Goal: Register for event/course

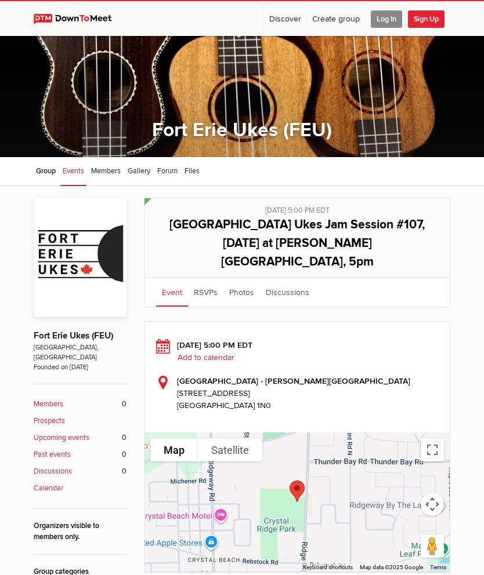
scroll to position [234, 0]
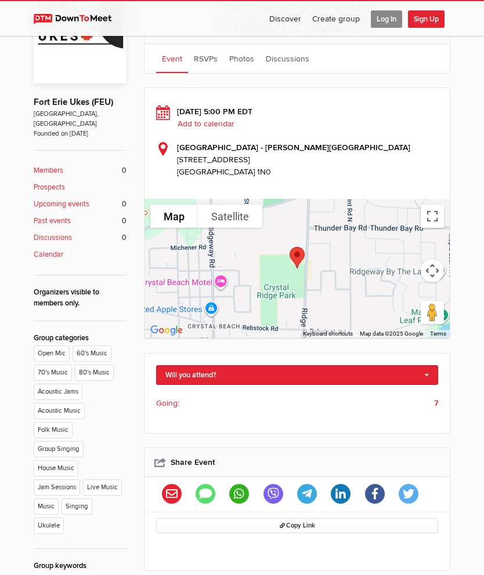
click at [425, 365] on link "Will you attend?" at bounding box center [297, 375] width 282 height 20
click at [187, 391] on link "I'm going" at bounding box center [297, 399] width 281 height 17
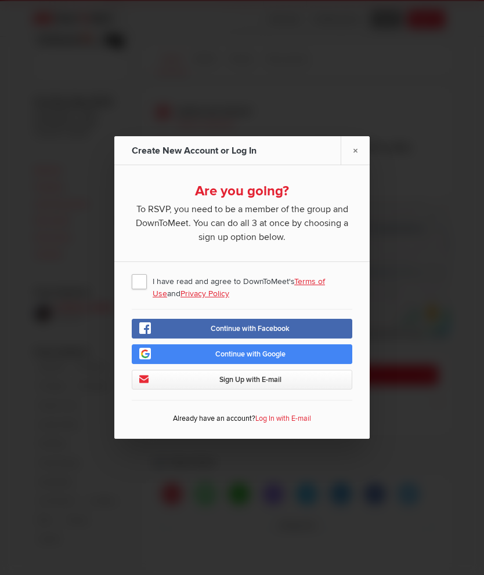
click at [279, 359] on span "Continue with Google" at bounding box center [250, 354] width 70 height 9
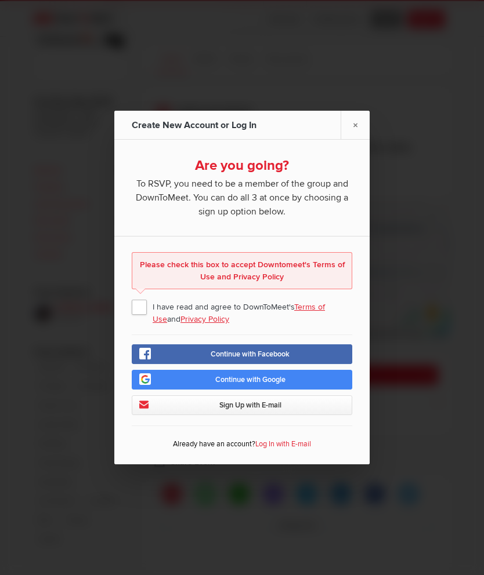
click at [143, 317] on span "I have read and agree to DownToMeet's Terms of Use and Privacy Policy" at bounding box center [242, 306] width 220 height 21
click at [0, 0] on input "I have read and agree to DownToMeet's Terms of Use and Privacy Policy" at bounding box center [0, 0] width 0 height 0
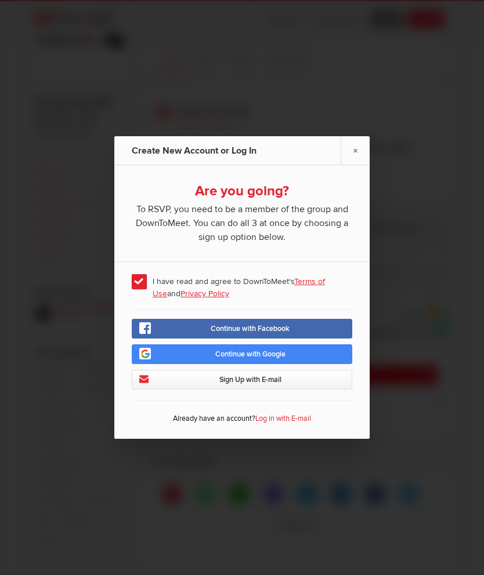
click at [358, 165] on link "×" at bounding box center [354, 150] width 29 height 28
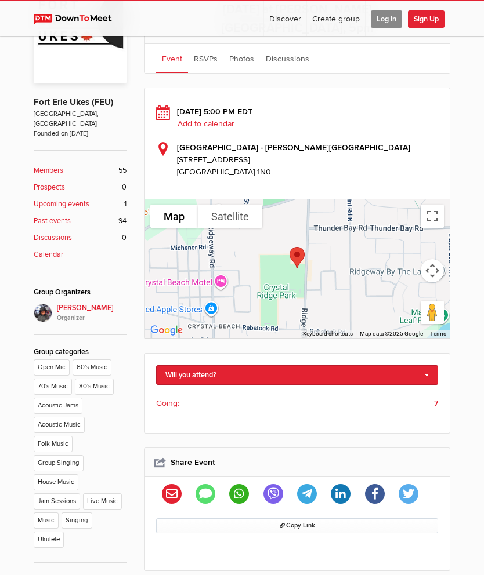
click at [389, 13] on span "Log In" at bounding box center [386, 18] width 31 height 17
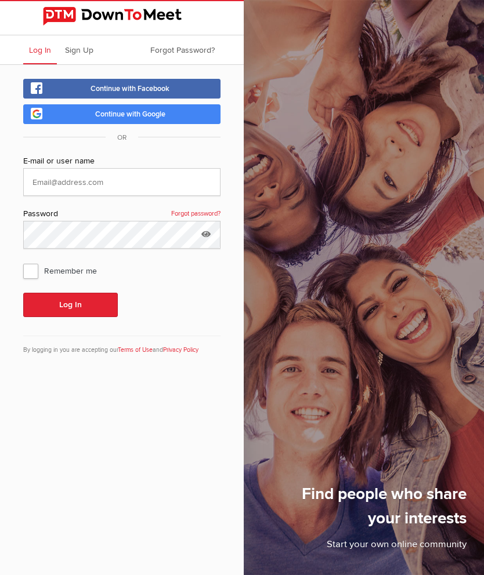
click at [51, 168] on input "text" at bounding box center [121, 182] width 197 height 28
type input "[EMAIL_ADDRESS][DOMAIN_NAME]"
click at [37, 260] on span "Remember me" at bounding box center [65, 270] width 85 height 21
click at [23, 260] on input "Remember me" at bounding box center [23, 260] width 1 height 1
checkbox input "true"
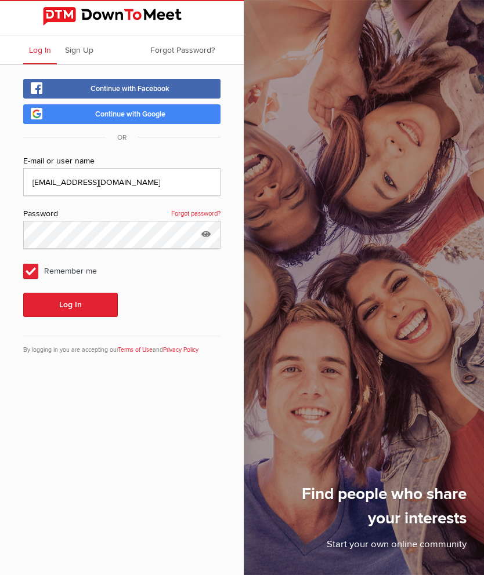
click at [77, 293] on button "Log In" at bounding box center [70, 305] width 95 height 24
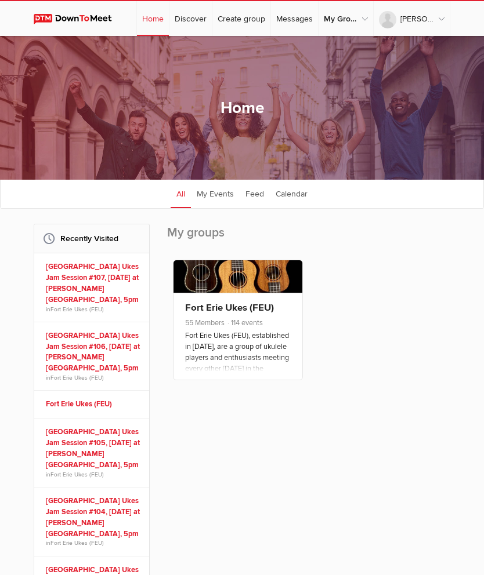
click at [82, 292] on link "[GEOGRAPHIC_DATA] Ukes Jam Session #107, [DATE] at [PERSON_NAME][GEOGRAPHIC_DAT…" at bounding box center [93, 284] width 95 height 44
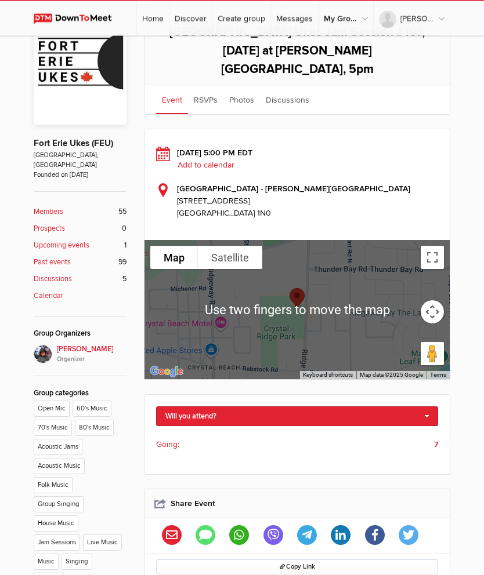
scroll to position [193, 0]
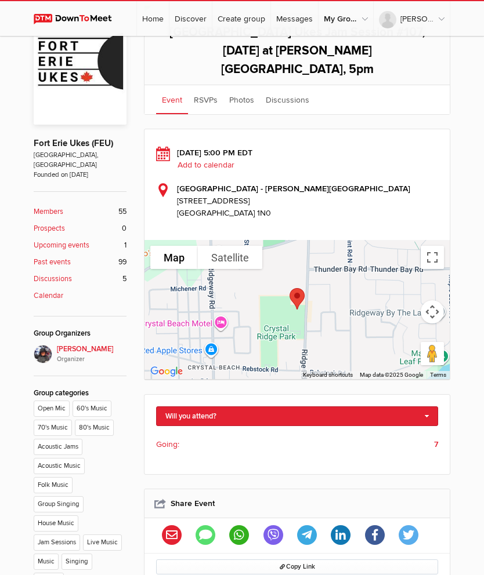
click at [426, 407] on link "Will you attend?" at bounding box center [297, 417] width 282 height 20
click at [193, 427] on link "I'm going" at bounding box center [297, 435] width 281 height 17
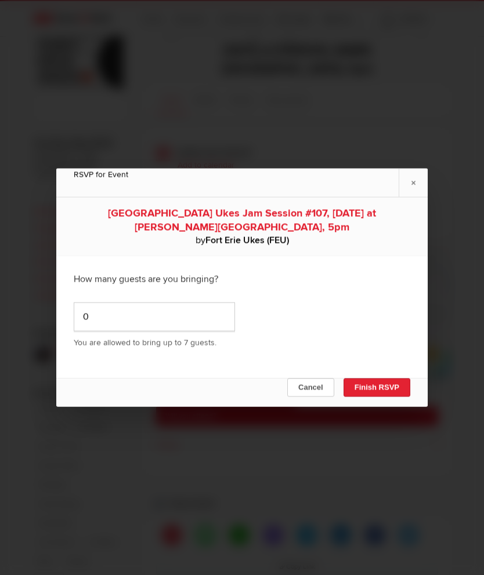
click at [383, 397] on button "Finish RSVP" at bounding box center [376, 388] width 67 height 19
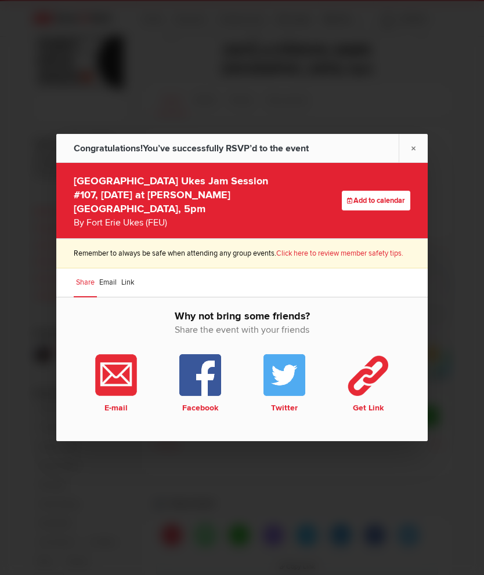
click at [409, 162] on link "×" at bounding box center [412, 148] width 29 height 28
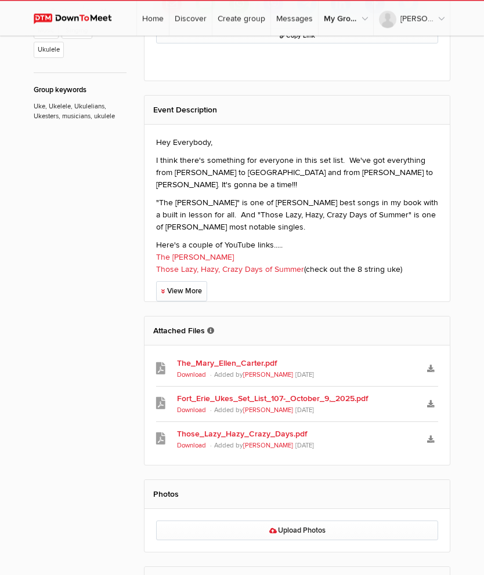
scroll to position [727, 0]
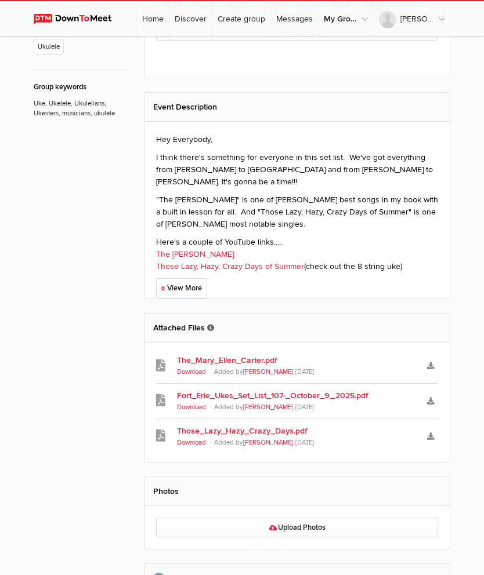
click at [245, 354] on link "The_Mary_Ellen_Carter.pdf" at bounding box center [297, 360] width 240 height 12
click at [257, 425] on link "Those_Lazy_Hazy_Crazy_Days.pdf" at bounding box center [297, 431] width 240 height 12
